Goal: Task Accomplishment & Management: Complete application form

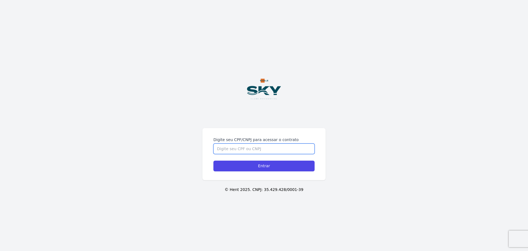
click at [234, 147] on input "Digite seu CPF/CNPJ para acessar o contrato" at bounding box center [263, 148] width 101 height 10
type input "15100571705"
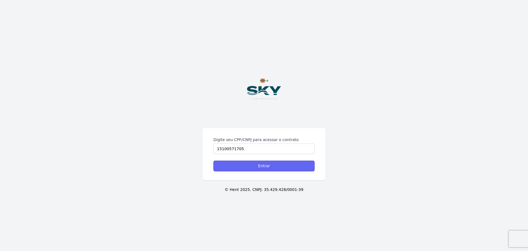
click at [267, 168] on input "Entrar" at bounding box center [263, 165] width 101 height 11
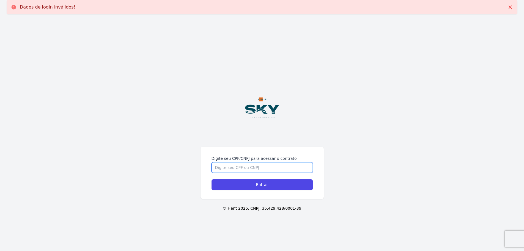
click at [266, 164] on input "Digite seu CPF/CNPJ para acessar o contrato" at bounding box center [261, 167] width 101 height 10
type input "15100571705"
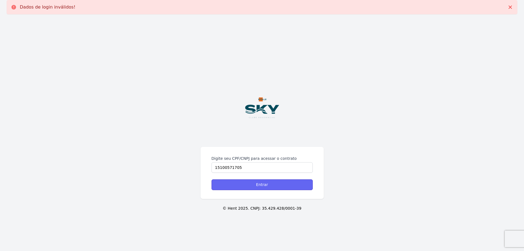
click at [269, 187] on input "Entrar" at bounding box center [261, 184] width 101 height 11
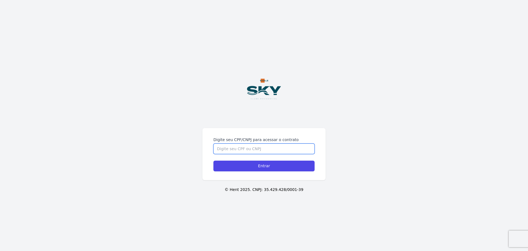
click at [271, 146] on input "Digite seu CPF/CNPJ para acessar o contrato" at bounding box center [263, 148] width 101 height 10
type input "15100571705"
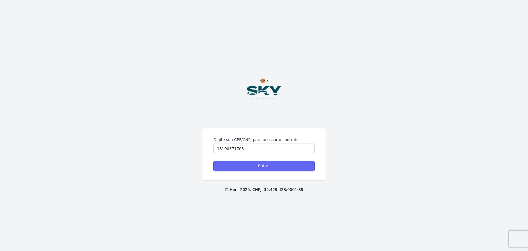
click at [271, 168] on input "Entrar" at bounding box center [263, 165] width 101 height 11
